Goal: Information Seeking & Learning: Learn about a topic

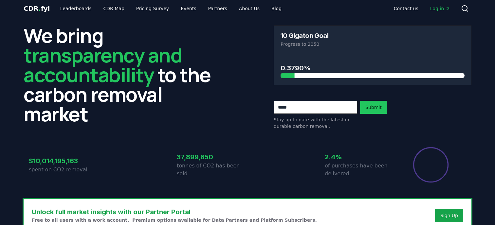
scroll to position [4, 0]
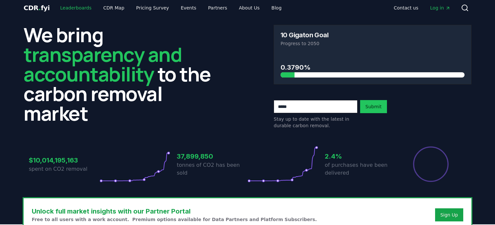
click at [69, 8] on link "Leaderboards" at bounding box center [76, 8] width 42 height 12
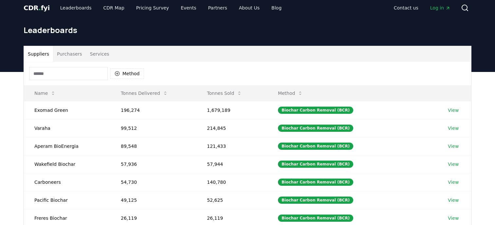
click at [40, 9] on span "CDR . fyi" at bounding box center [37, 8] width 26 height 8
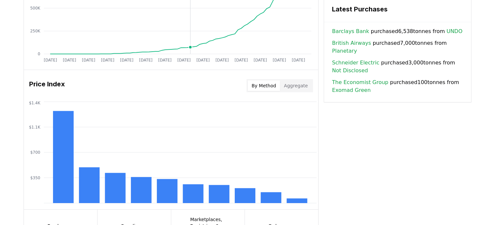
scroll to position [479, 0]
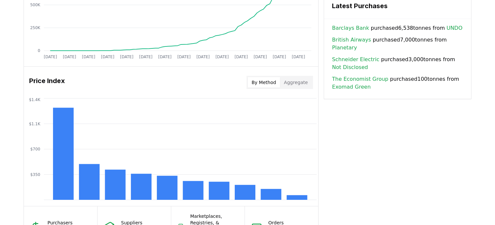
click at [9, 119] on div "Unlock full market insights with our Partner Portal Free to all users with a wo…" at bounding box center [247, 11] width 495 height 525
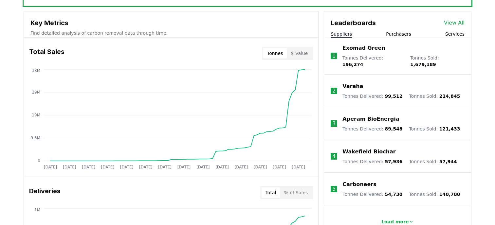
scroll to position [238, 0]
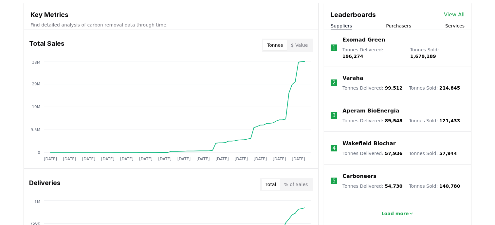
click at [358, 44] on p "Exomad Green" at bounding box center [364, 40] width 43 height 8
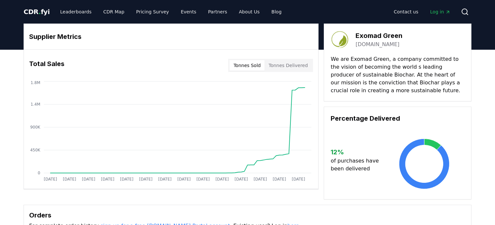
click at [322, 67] on div "Supplier Metrics Total Sales Tonnes Sold Tonnes Delivered [DATE] [DATE] [DATE] …" at bounding box center [248, 112] width 448 height 176
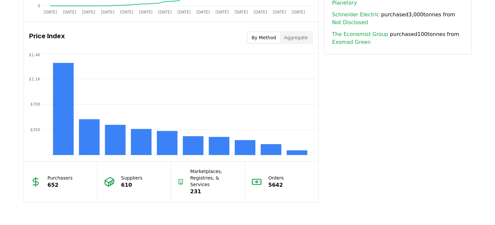
scroll to position [518, 0]
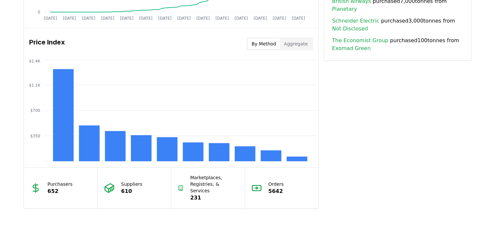
click at [290, 45] on button "Aggregate" at bounding box center [296, 44] width 32 height 10
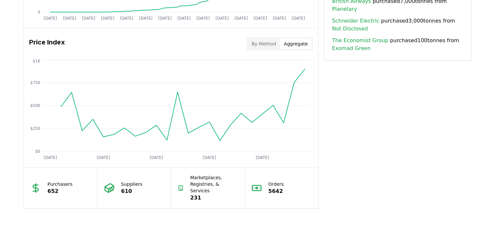
click at [265, 46] on button "By Method" at bounding box center [264, 44] width 32 height 10
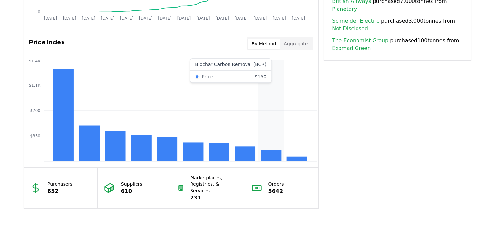
click at [274, 156] on rect at bounding box center [271, 156] width 21 height 11
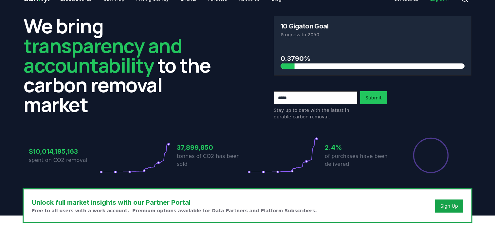
scroll to position [0, 0]
